Goal: Check status: Check status

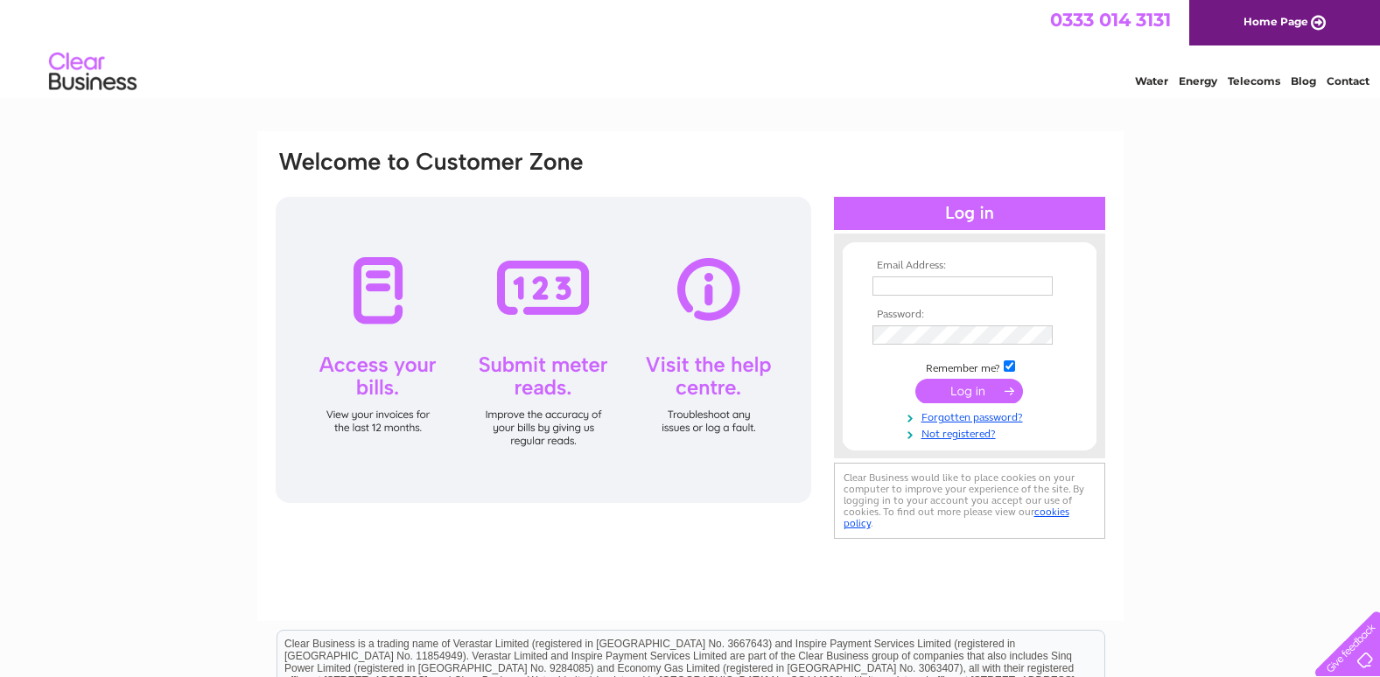
type input "jandacoachworks@hotmail.co.uk"
click at [937, 401] on input "submit" at bounding box center [969, 391] width 108 height 24
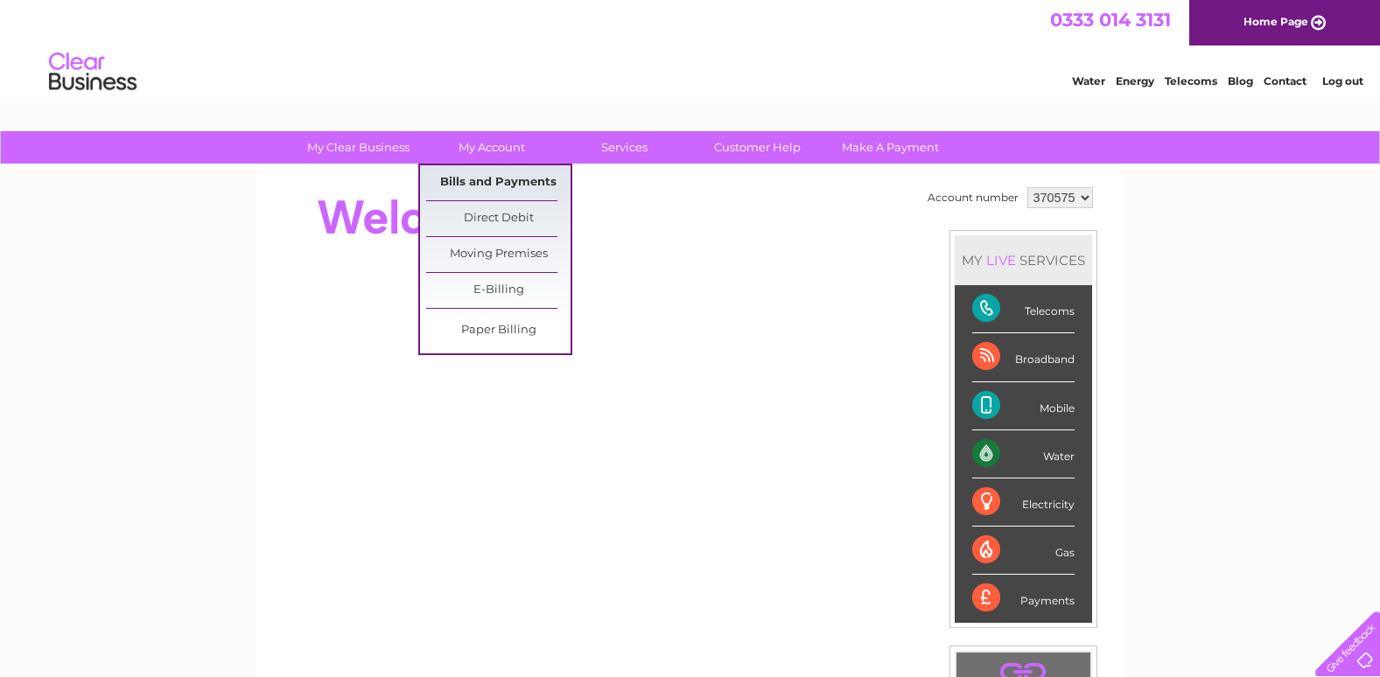
click at [513, 192] on link "Bills and Payments" at bounding box center [498, 182] width 144 height 35
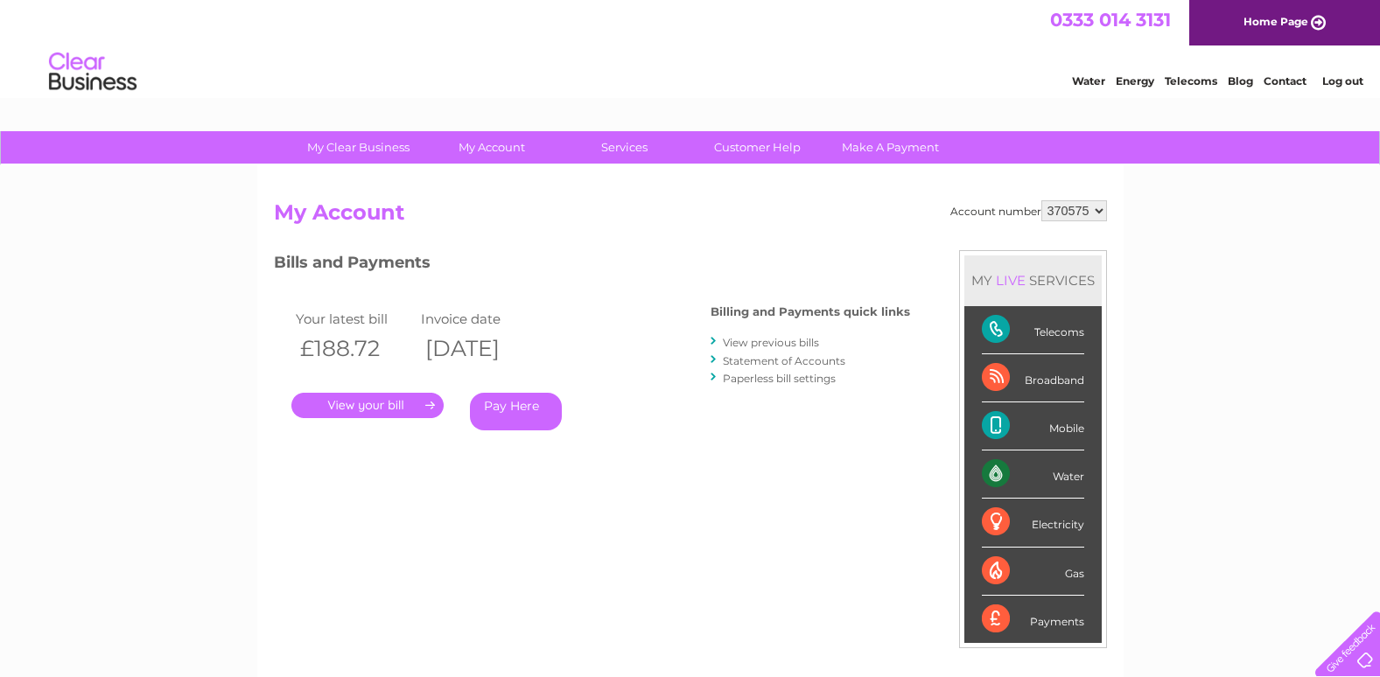
click at [425, 395] on link "." at bounding box center [367, 405] width 152 height 25
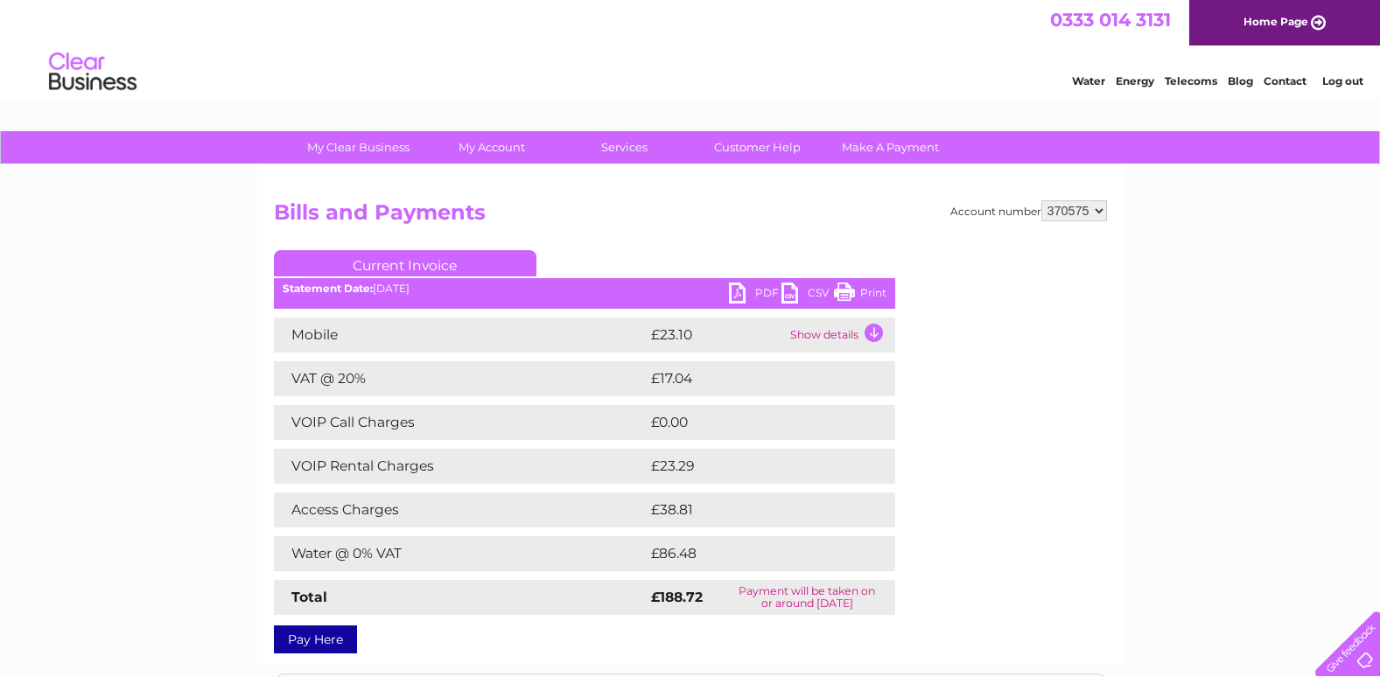
drag, startPoint x: 855, startPoint y: 301, endPoint x: 143, endPoint y: 591, distance: 768.1
click at [855, 301] on link "Print" at bounding box center [860, 295] width 52 height 25
